Goal: Check status: Check status

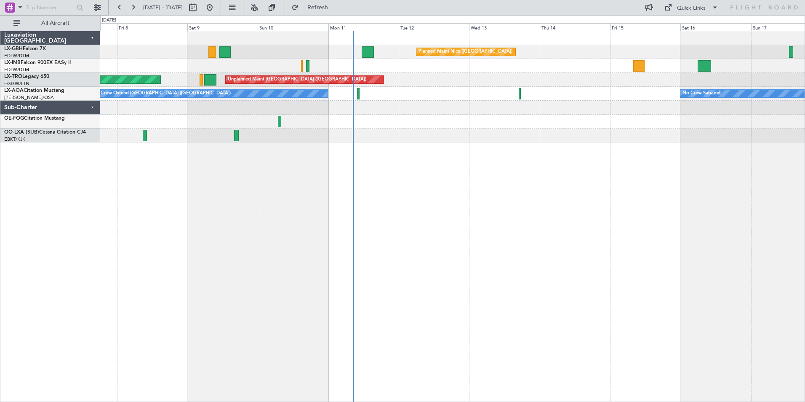
click at [507, 195] on div "Planned Maint Nice ([GEOGRAPHIC_DATA]) [GEOGRAPHIC_DATA] ([GEOGRAPHIC_DATA]) Pl…" at bounding box center [452, 216] width 705 height 371
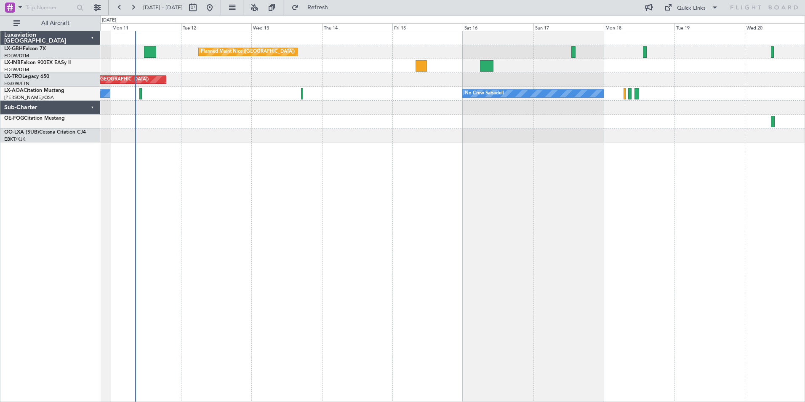
click at [394, 204] on div "Planned Maint Nice ([GEOGRAPHIC_DATA]) Unplanned Maint [GEOGRAPHIC_DATA] ([GEOG…" at bounding box center [452, 216] width 705 height 371
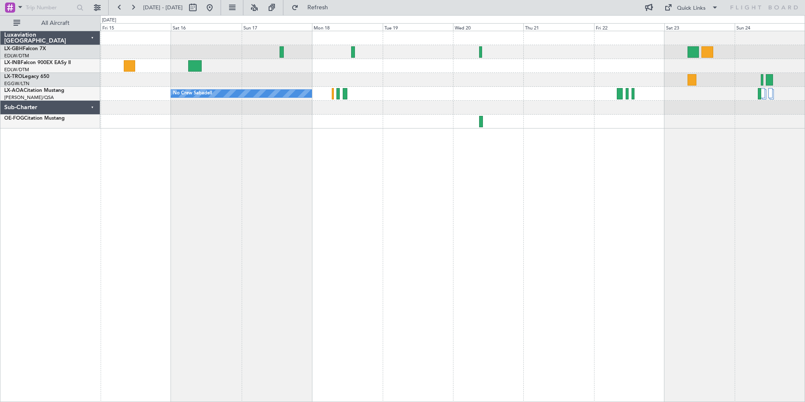
click at [254, 257] on div "Planned Maint Nice ([GEOGRAPHIC_DATA]) No Crew Sabadell" at bounding box center [452, 216] width 705 height 371
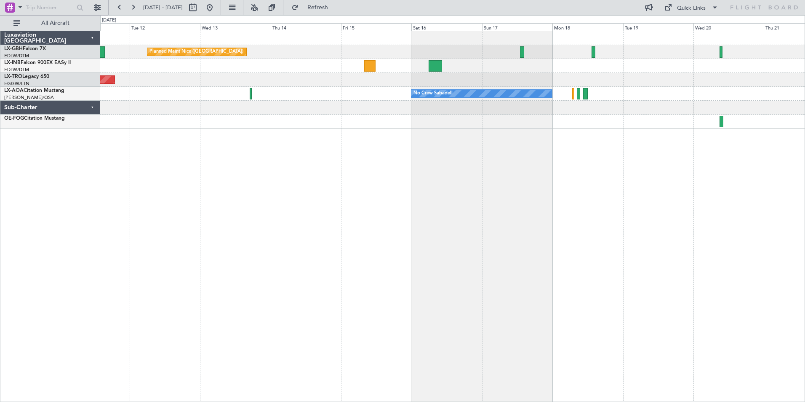
click at [500, 233] on div "Planned Maint Nice ([GEOGRAPHIC_DATA]) Unplanned Maint [GEOGRAPHIC_DATA] ([GEOG…" at bounding box center [452, 216] width 705 height 371
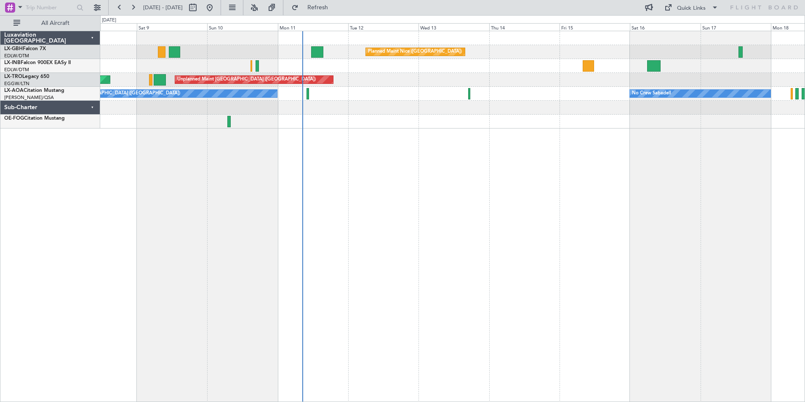
click at [546, 187] on div "Planned Maint Nice ([GEOGRAPHIC_DATA]) [GEOGRAPHIC_DATA] ([GEOGRAPHIC_DATA]) Un…" at bounding box center [452, 216] width 705 height 371
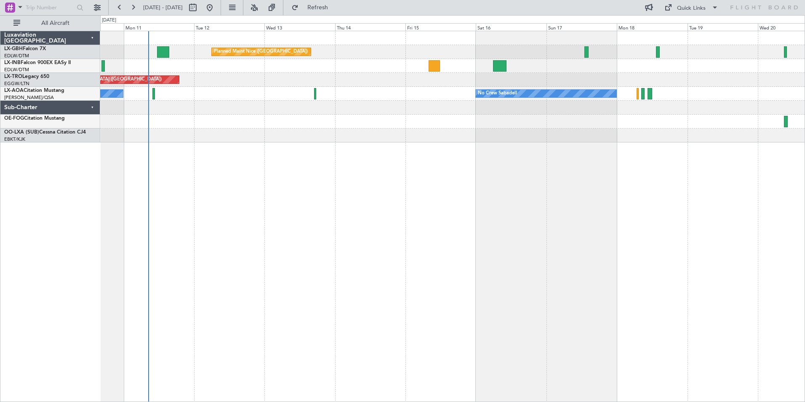
click at [442, 160] on div "Planned Maint Nice ([GEOGRAPHIC_DATA]) Unplanned Maint [GEOGRAPHIC_DATA] ([GEOG…" at bounding box center [452, 216] width 705 height 371
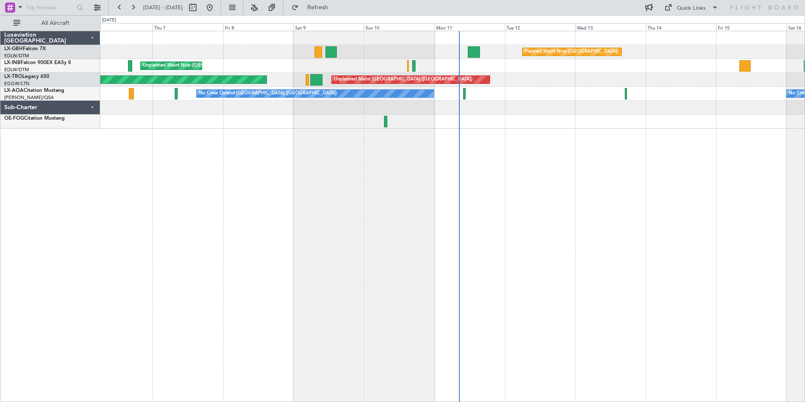
click at [722, 149] on div "Planned Maint Nice ([GEOGRAPHIC_DATA]) [GEOGRAPHIC_DATA] ([GEOGRAPHIC_DATA]) Un…" at bounding box center [452, 216] width 705 height 371
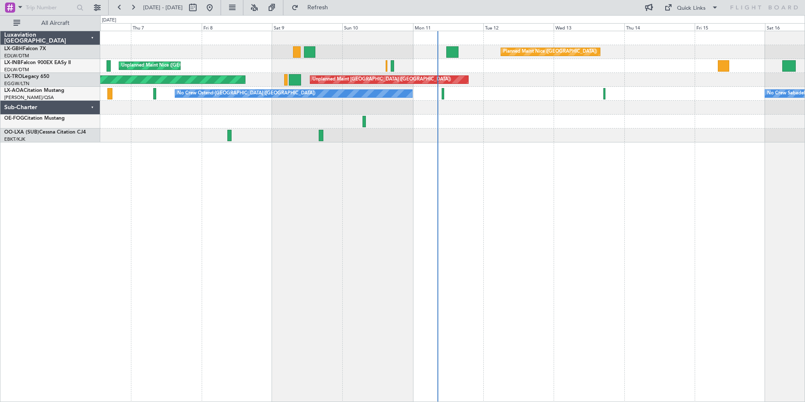
click at [488, 304] on div "Planned Maint Nice ([GEOGRAPHIC_DATA]) [GEOGRAPHIC_DATA] ([GEOGRAPHIC_DATA]) Un…" at bounding box center [452, 216] width 705 height 371
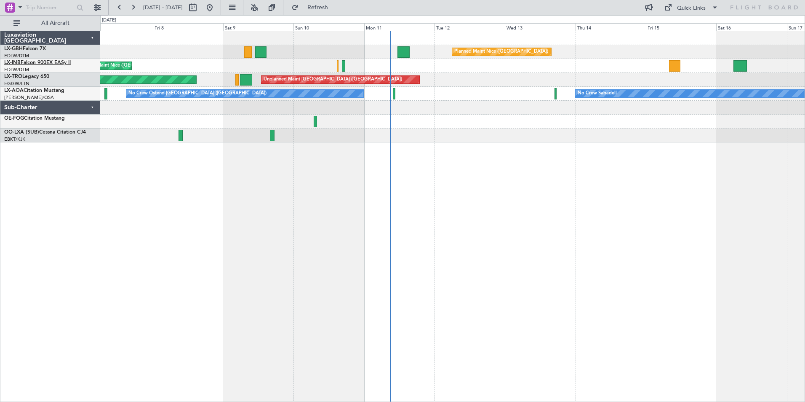
click at [37, 63] on link "LX-INB Falcon 900EX EASy II" at bounding box center [37, 62] width 67 height 5
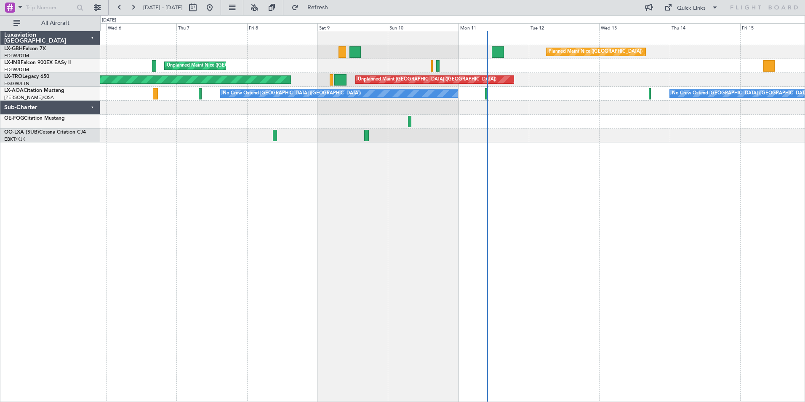
click at [400, 241] on div "Planned Maint Nice ([GEOGRAPHIC_DATA]) [GEOGRAPHIC_DATA] ([GEOGRAPHIC_DATA]) Pl…" at bounding box center [452, 216] width 705 height 371
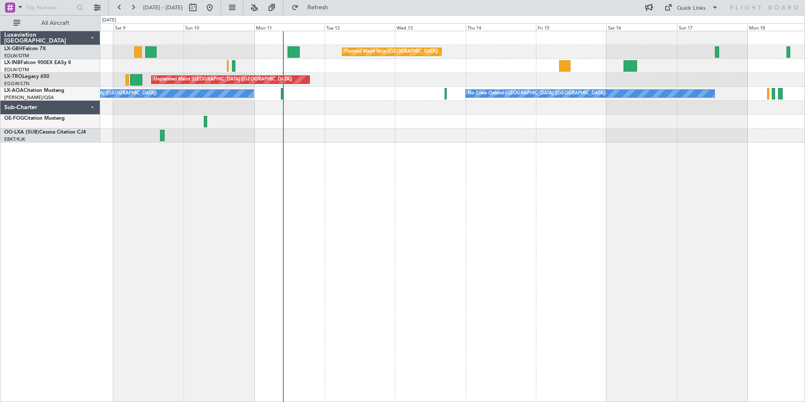
click at [463, 229] on div "Planned Maint Nice ([GEOGRAPHIC_DATA]) [GEOGRAPHIC_DATA] ([GEOGRAPHIC_DATA]) Un…" at bounding box center [452, 216] width 705 height 371
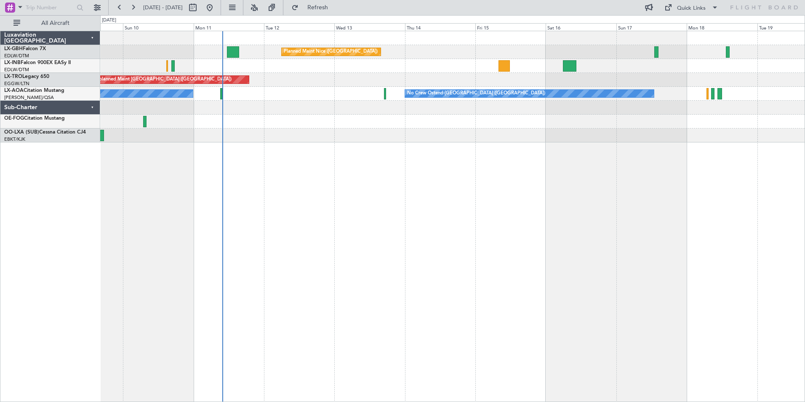
click at [560, 156] on div "Planned Maint Nice ([GEOGRAPHIC_DATA]) [GEOGRAPHIC_DATA] ([GEOGRAPHIC_DATA]) Un…" at bounding box center [452, 216] width 705 height 371
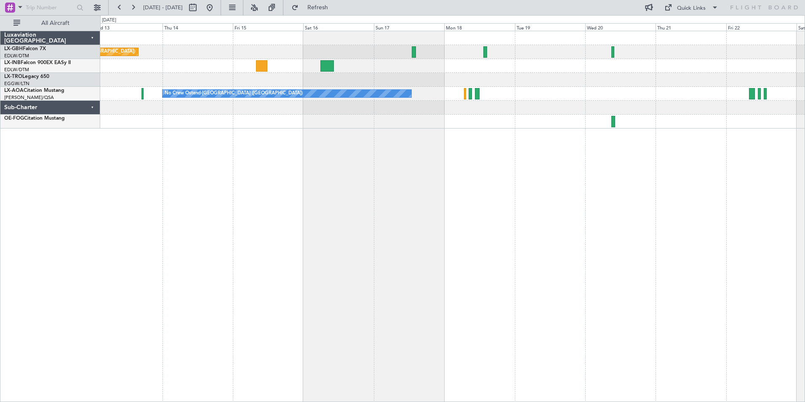
click at [447, 129] on div "Planned Maint Nice ([GEOGRAPHIC_DATA]) Unplanned Maint [GEOGRAPHIC_DATA] ([GEOG…" at bounding box center [452, 216] width 705 height 371
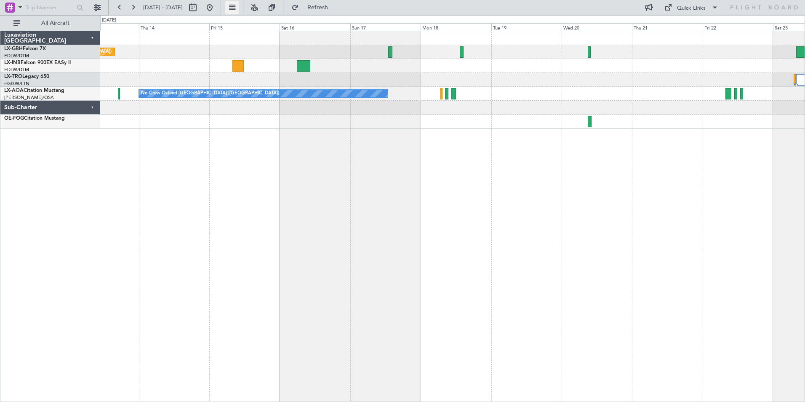
click at [239, 11] on button at bounding box center [231, 7] width 13 height 13
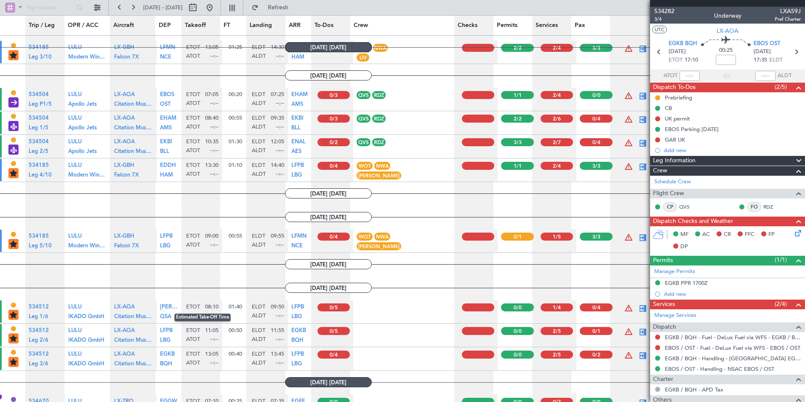
scroll to position [1277, 0]
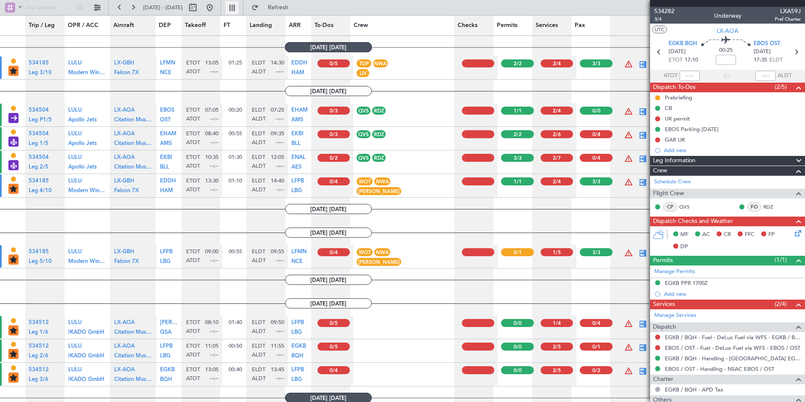
click at [239, 5] on button at bounding box center [231, 7] width 13 height 13
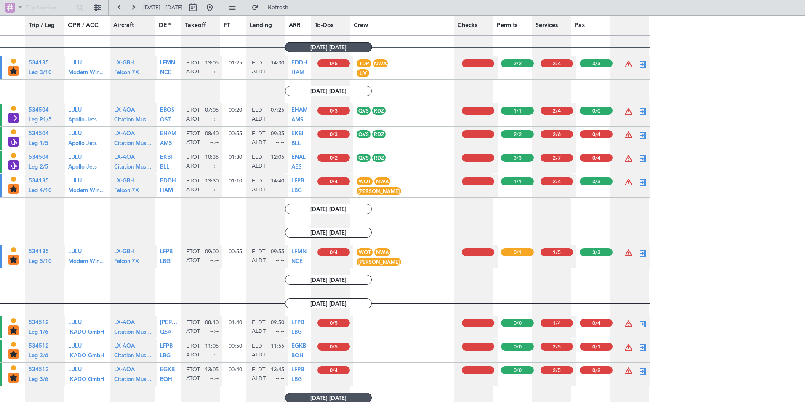
type input "0"
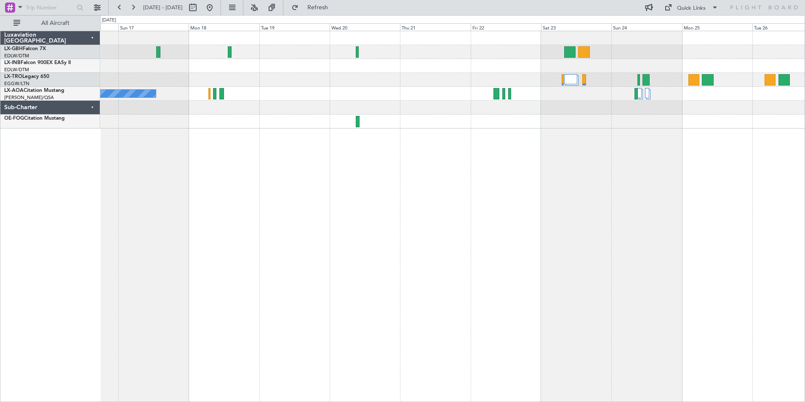
click at [360, 168] on div "No Crew Ostend-[GEOGRAPHIC_DATA] ([GEOGRAPHIC_DATA])" at bounding box center [452, 216] width 705 height 371
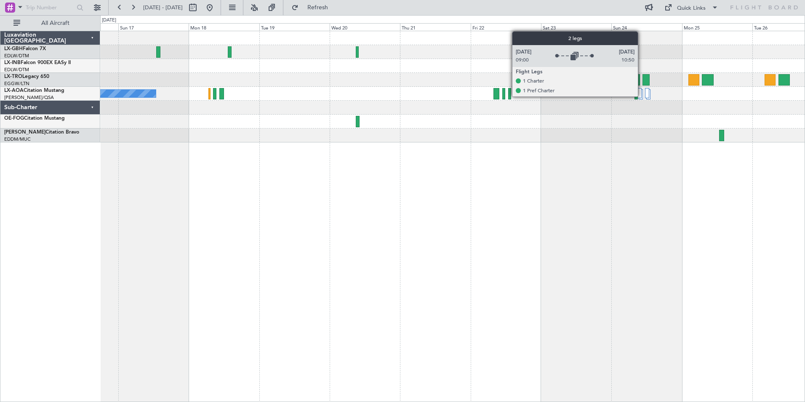
click at [642, 96] on div at bounding box center [640, 93] width 4 height 10
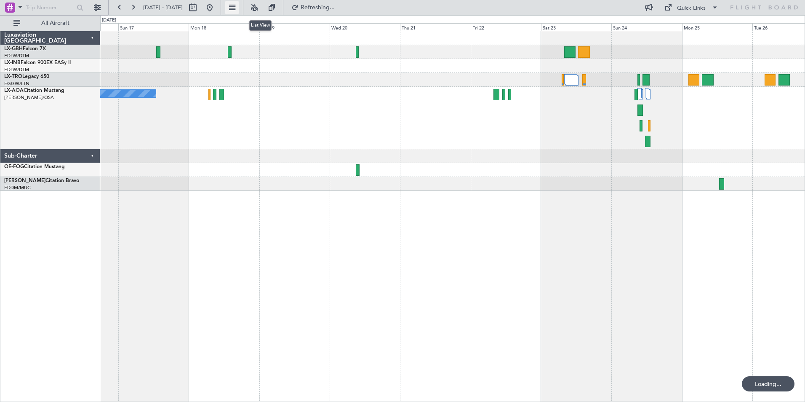
click at [239, 8] on button at bounding box center [231, 7] width 13 height 13
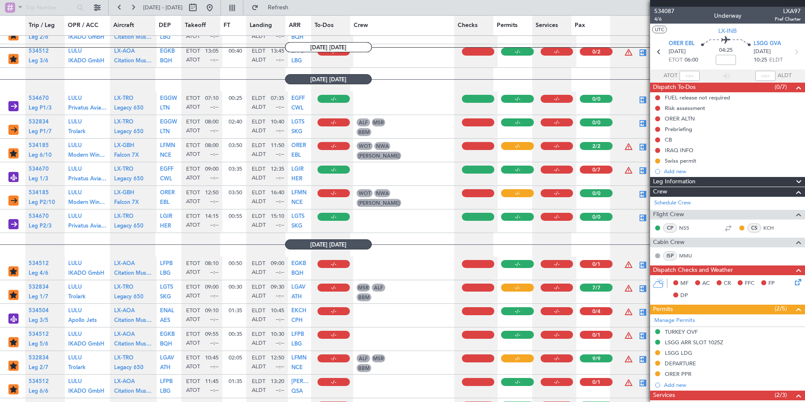
scroll to position [1685, 0]
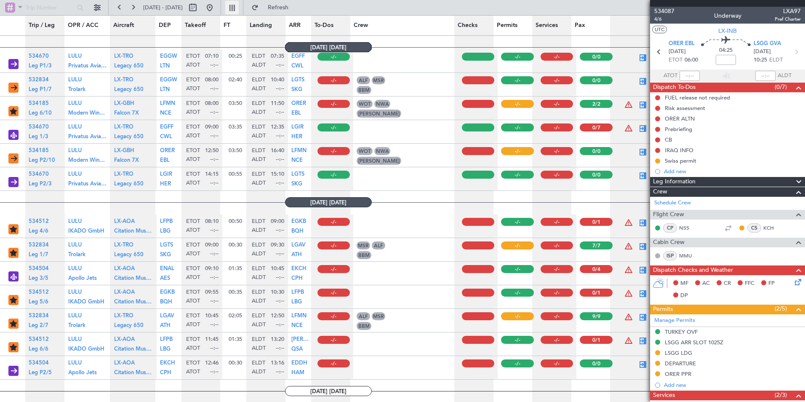
click at [239, 6] on button at bounding box center [231, 7] width 13 height 13
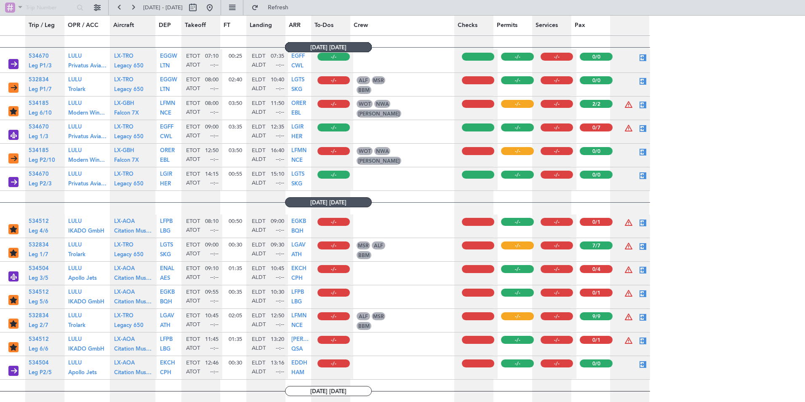
type input "0"
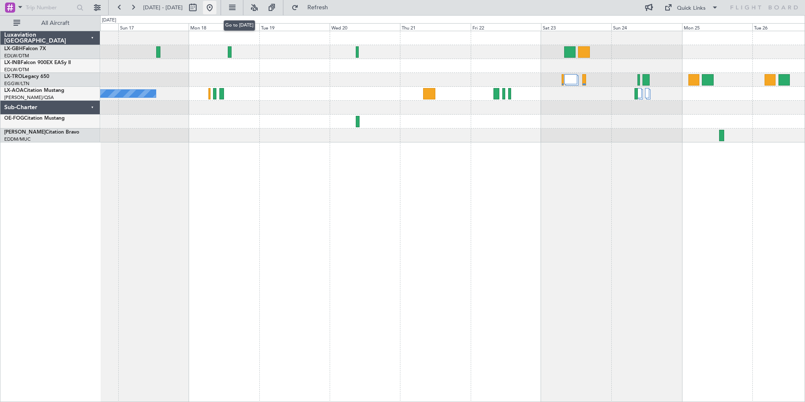
click at [217, 13] on button at bounding box center [209, 7] width 13 height 13
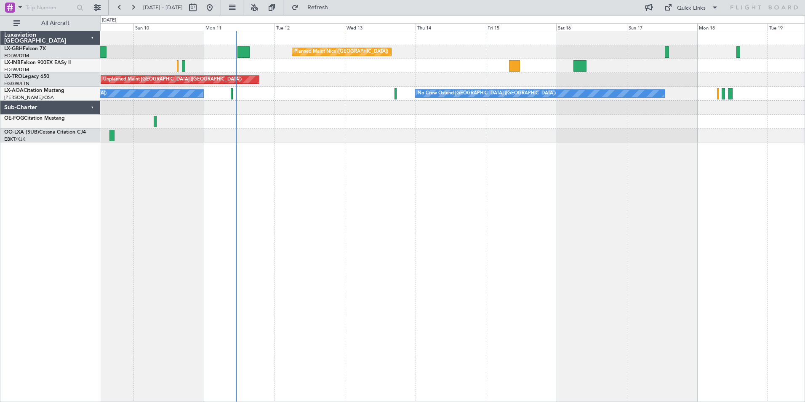
click at [371, 167] on div "Planned Maint Nice ([GEOGRAPHIC_DATA]) [GEOGRAPHIC_DATA] ([GEOGRAPHIC_DATA]) Un…" at bounding box center [452, 216] width 705 height 371
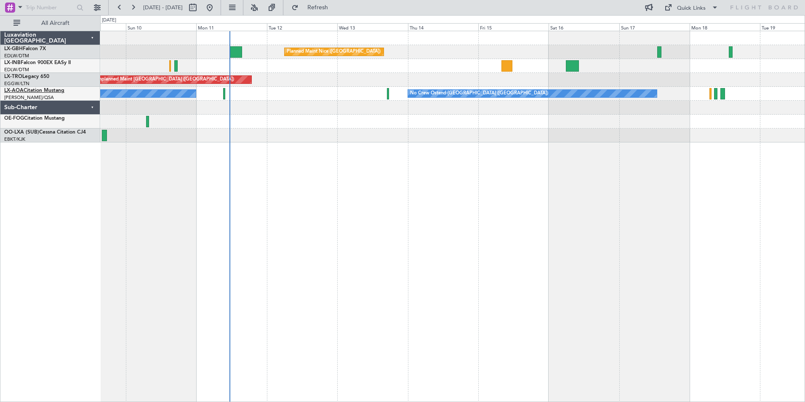
click at [53, 91] on link "LX-AOA Citation Mustang" at bounding box center [34, 90] width 60 height 5
